Goal: Navigation & Orientation: Find specific page/section

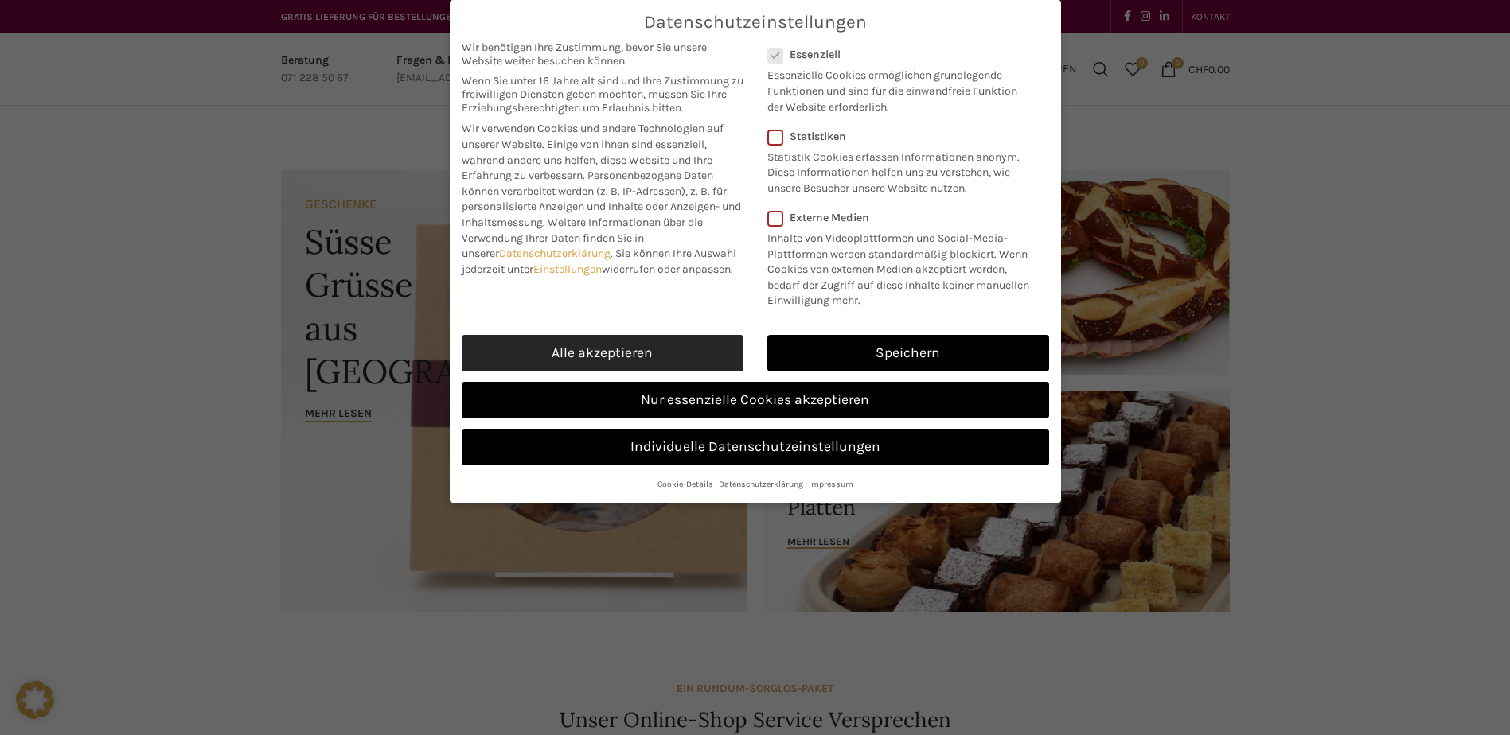
click at [663, 345] on link "Alle akzeptieren" at bounding box center [603, 353] width 282 height 37
checkbox input "true"
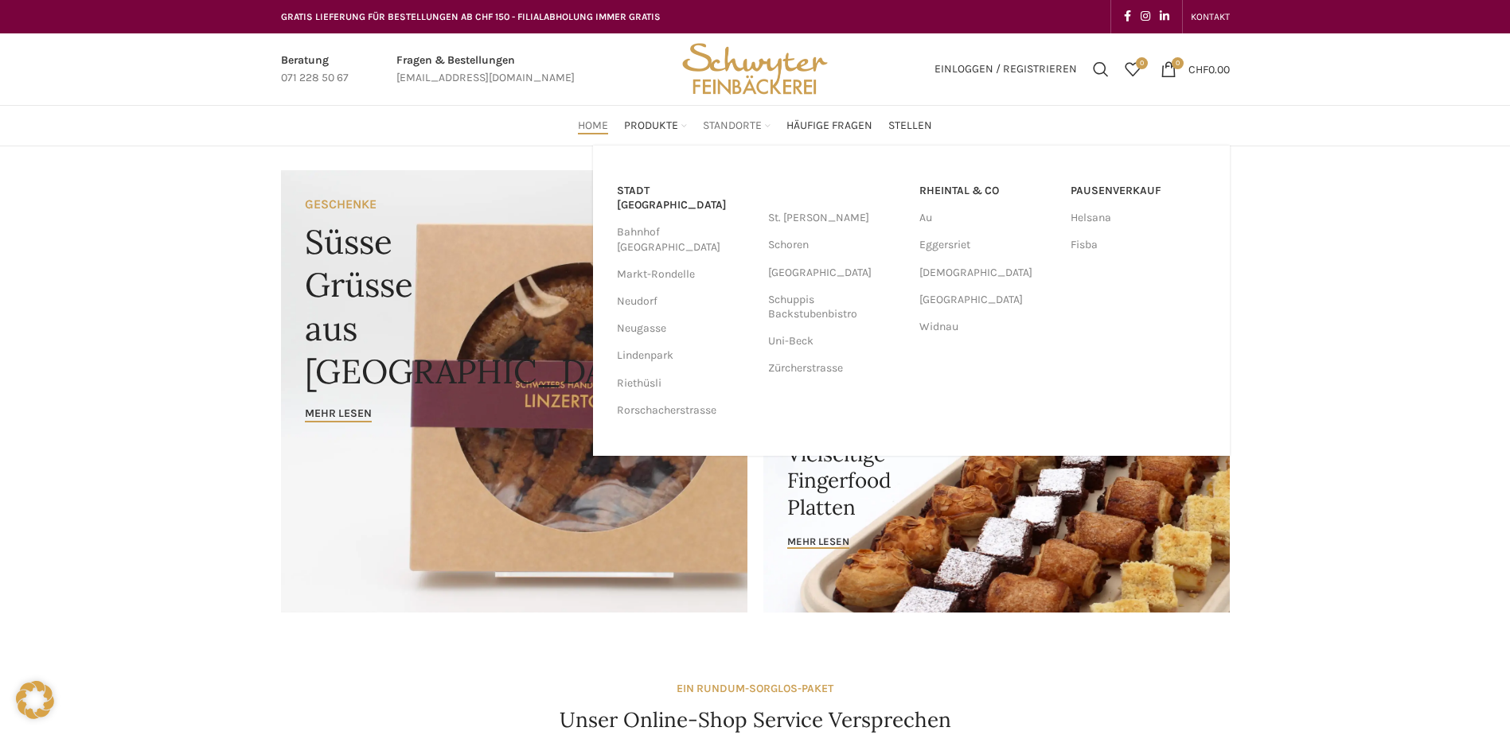
click at [723, 126] on span "Standorte" at bounding box center [732, 126] width 59 height 15
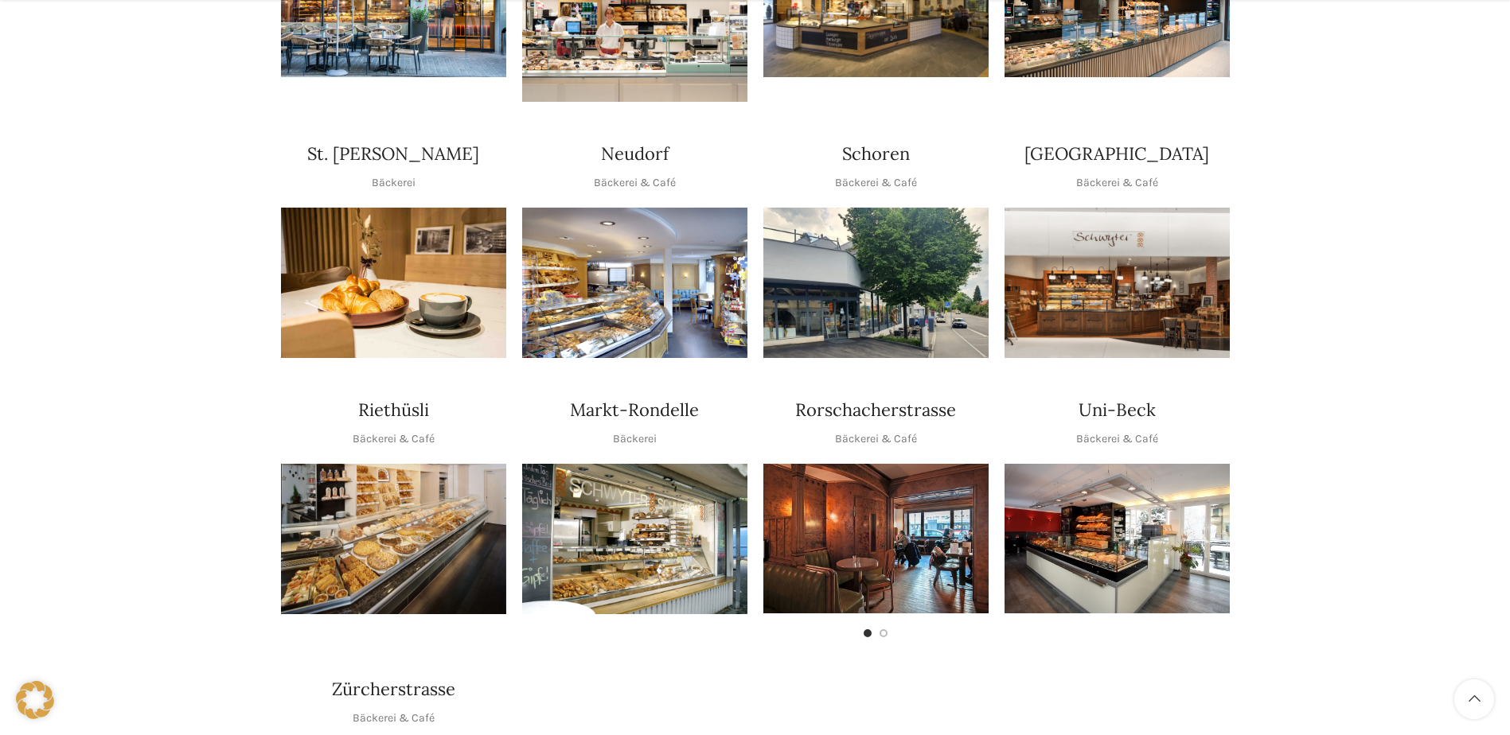
scroll to position [557, 0]
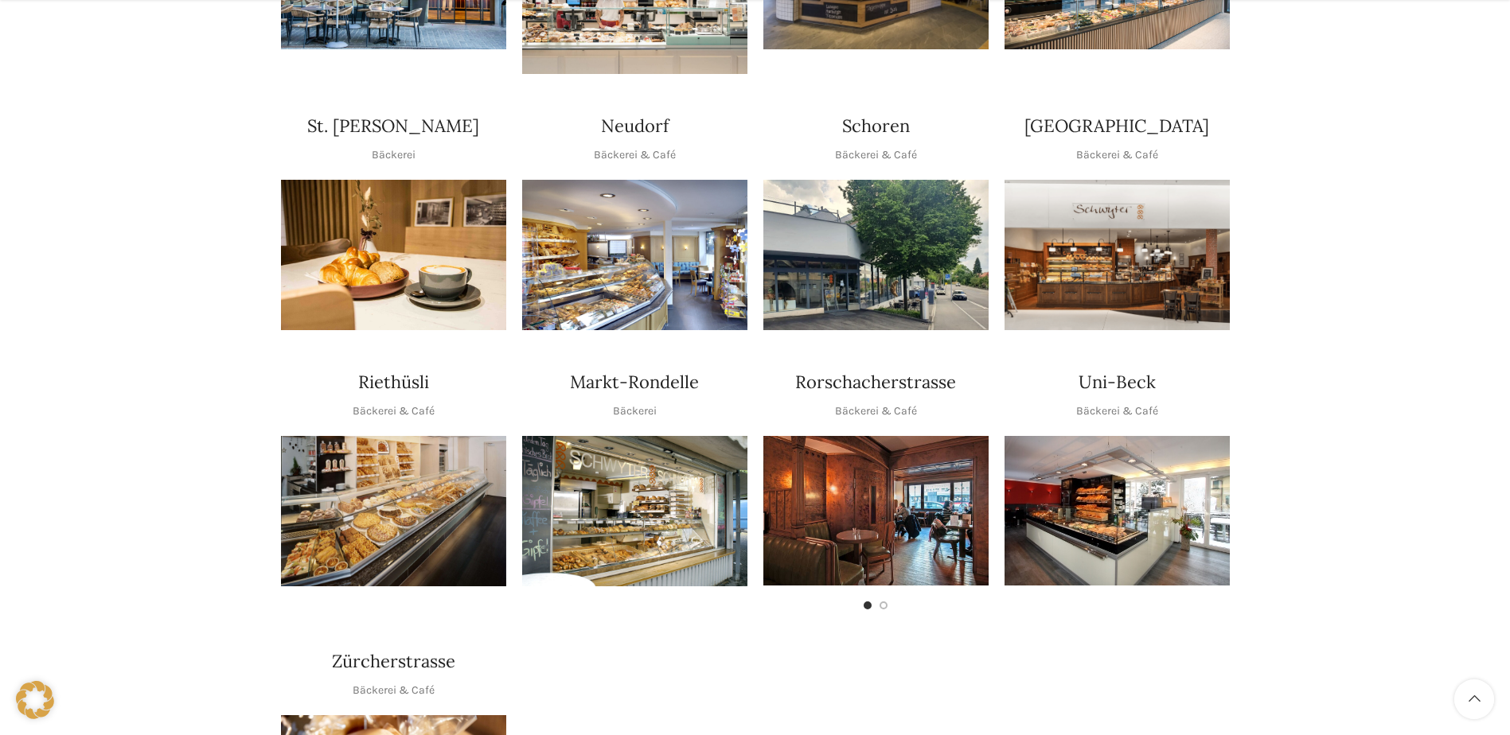
click at [648, 445] on img "1 / 1" at bounding box center [634, 511] width 225 height 150
